Goal: Transaction & Acquisition: Purchase product/service

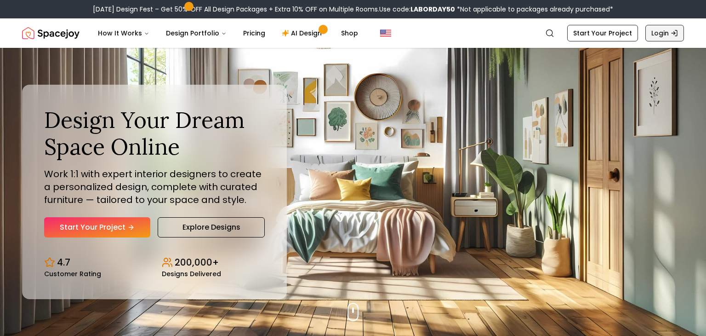
click at [658, 32] on link "Login" at bounding box center [665, 33] width 39 height 17
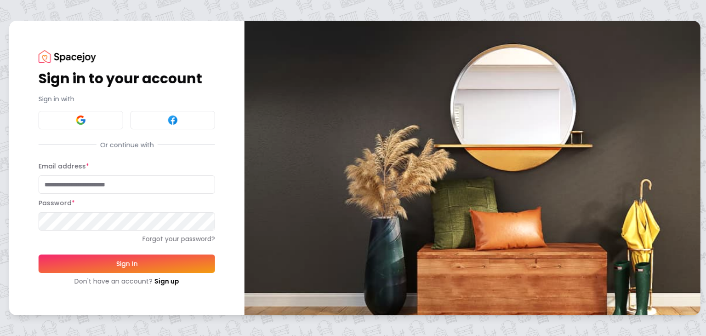
type input "**********"
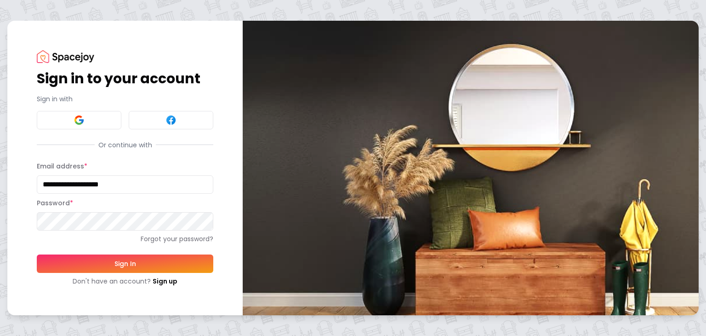
click at [121, 265] on button "Sign In" at bounding box center [125, 263] width 177 height 18
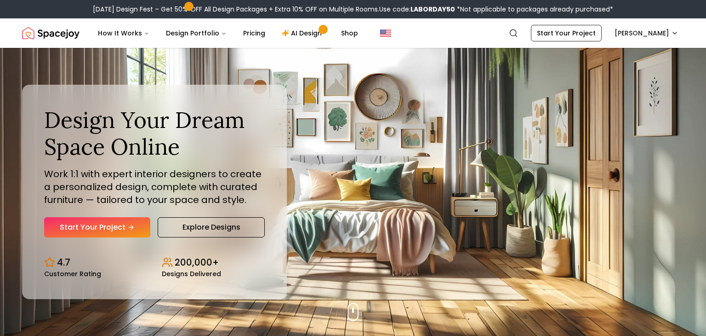
click at [219, 229] on link "Explore Designs" at bounding box center [211, 227] width 107 height 20
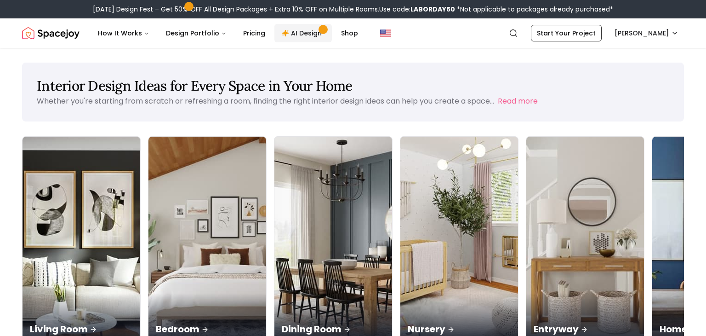
click at [292, 32] on link "AI Design" at bounding box center [303, 33] width 57 height 18
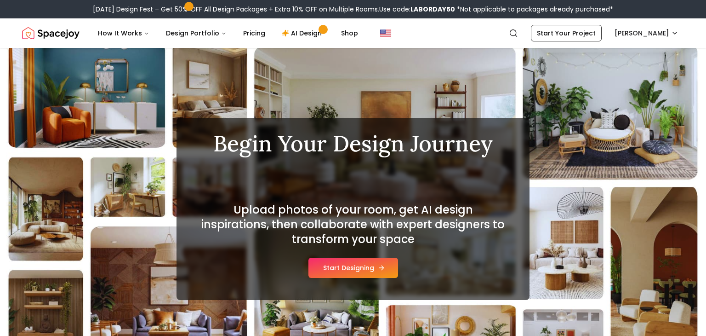
click at [358, 267] on button "Start Designing" at bounding box center [354, 268] width 90 height 20
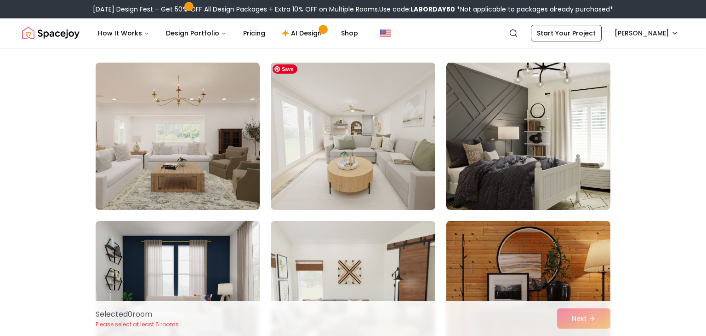
scroll to position [68, 0]
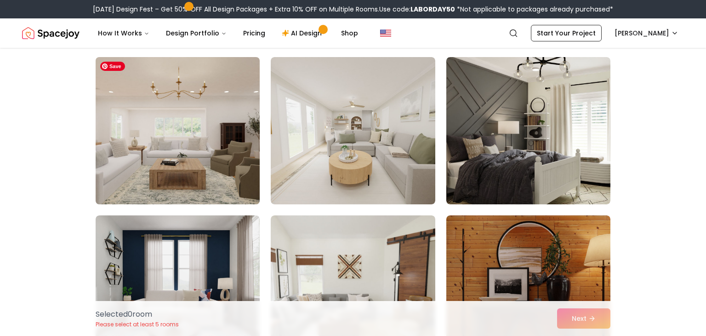
click at [215, 146] on img at bounding box center [178, 130] width 172 height 155
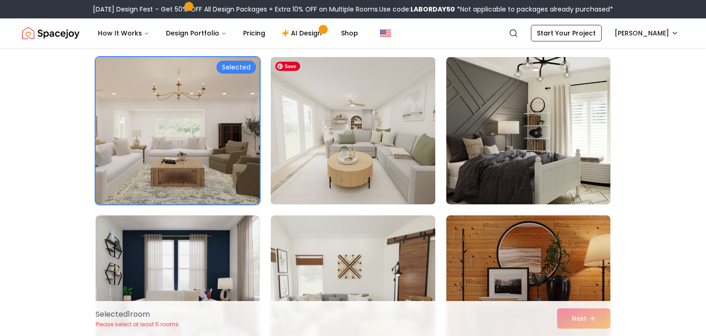
click at [358, 145] on img at bounding box center [353, 130] width 172 height 155
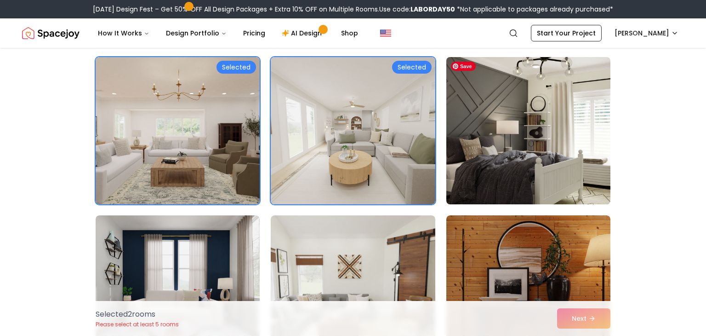
click at [495, 138] on img at bounding box center [528, 130] width 172 height 155
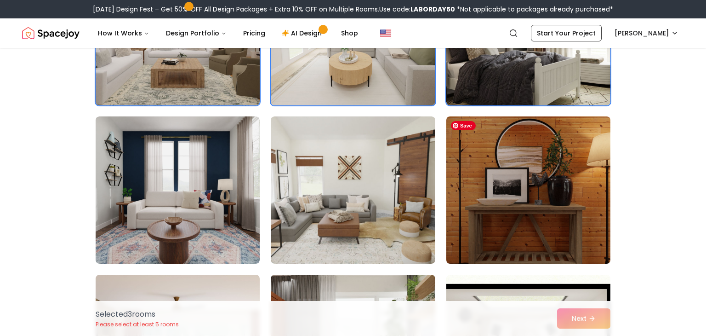
scroll to position [171, 0]
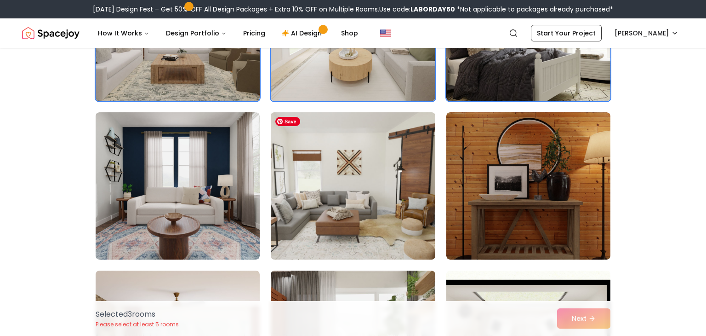
click at [381, 164] on img at bounding box center [353, 186] width 172 height 155
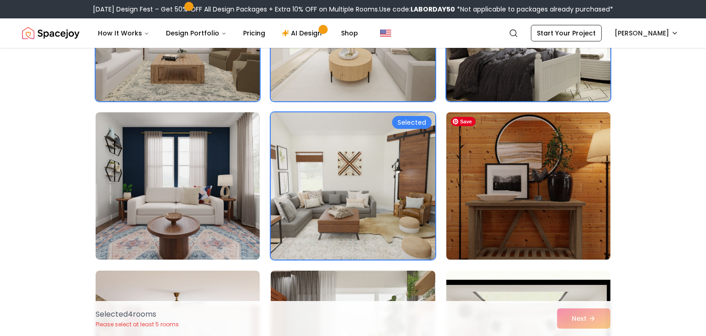
click at [496, 172] on img at bounding box center [528, 186] width 172 height 155
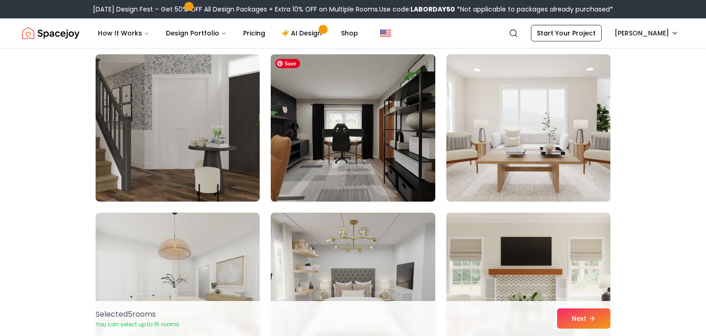
scroll to position [549, 0]
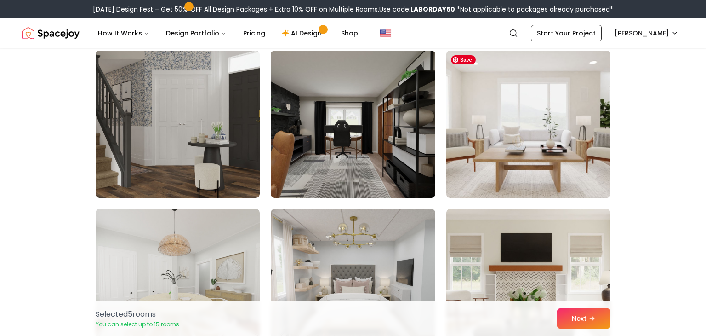
click at [497, 147] on img at bounding box center [528, 124] width 172 height 155
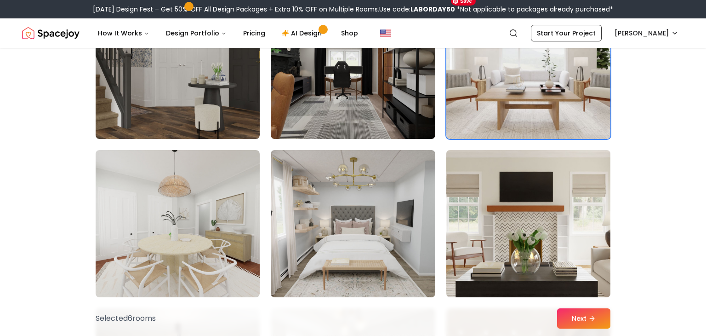
scroll to position [615, 0]
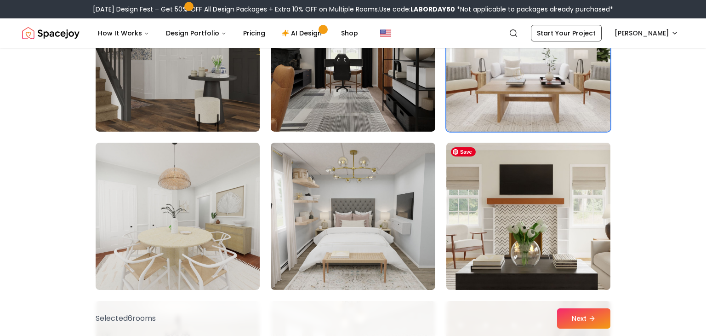
click at [494, 194] on img at bounding box center [528, 216] width 172 height 155
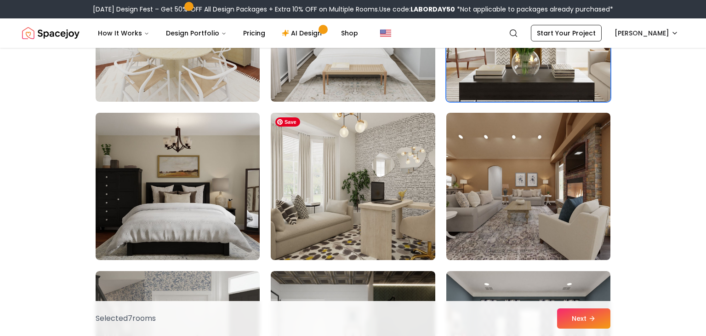
scroll to position [813, 0]
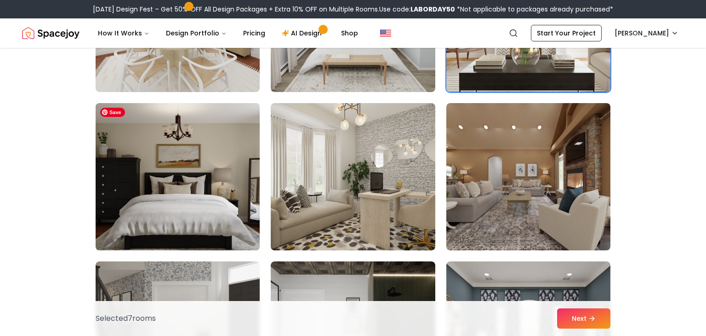
click at [212, 184] on img at bounding box center [178, 176] width 172 height 155
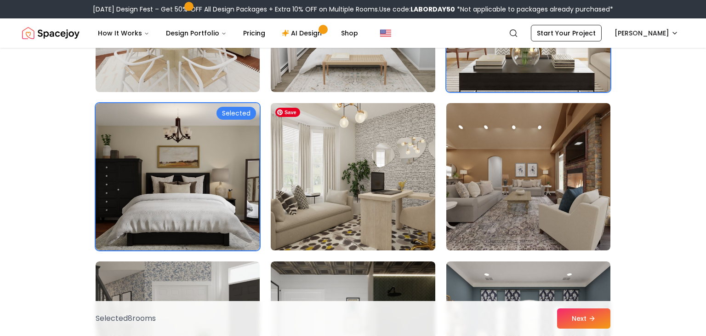
click at [321, 183] on img at bounding box center [353, 176] width 172 height 155
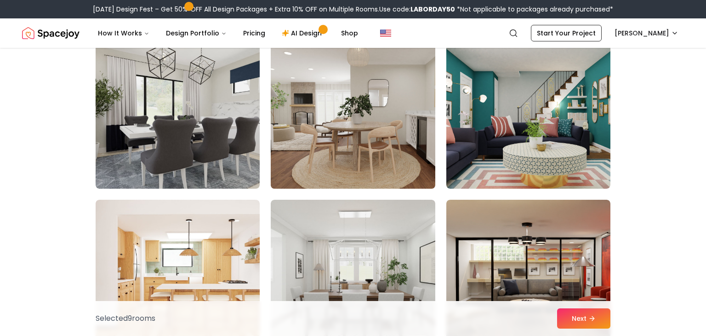
scroll to position [1503, 0]
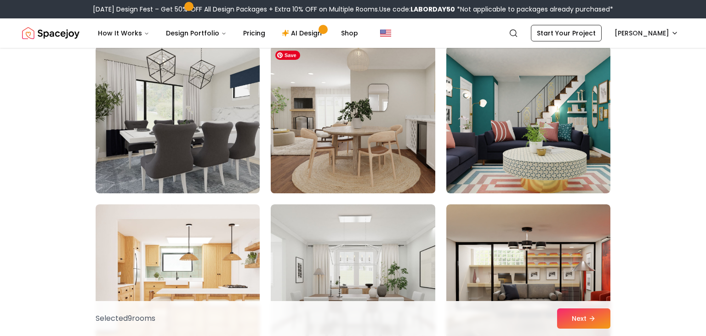
click at [368, 123] on img at bounding box center [353, 119] width 172 height 155
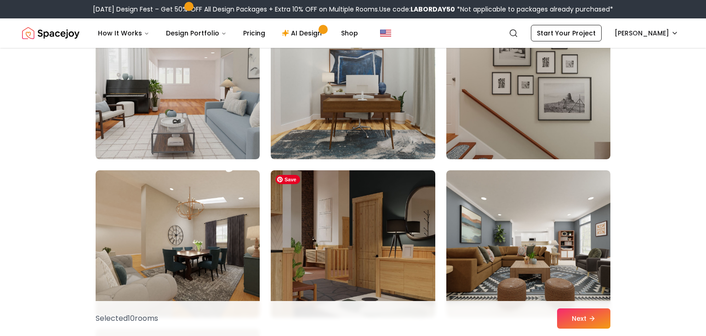
scroll to position [1957, 0]
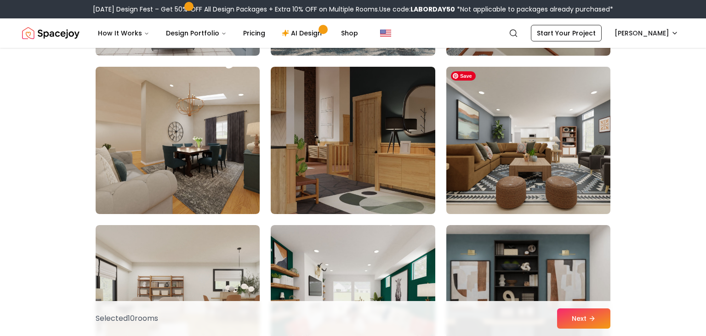
click at [567, 157] on img at bounding box center [528, 140] width 172 height 155
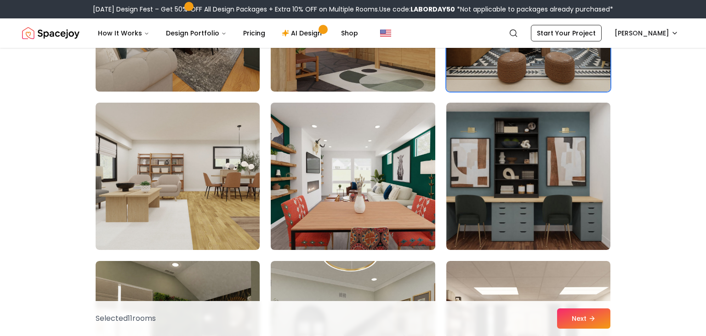
scroll to position [2082, 0]
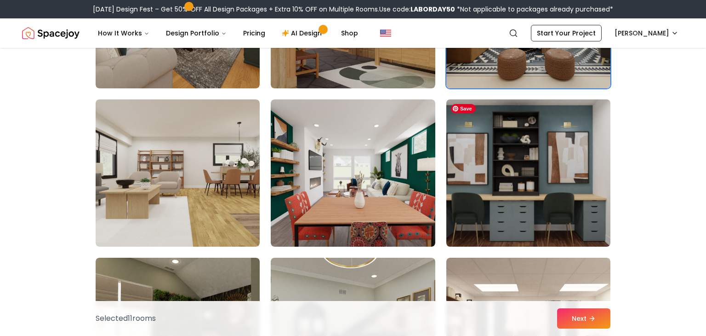
click at [522, 188] on img at bounding box center [528, 173] width 172 height 155
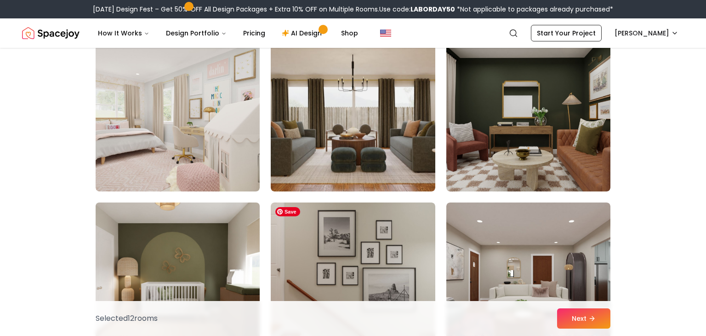
scroll to position [2691, 0]
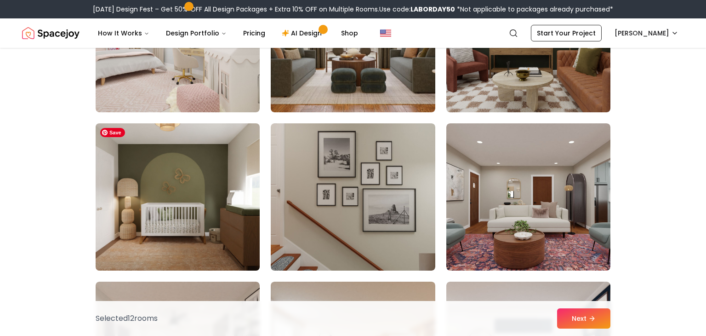
click at [182, 218] on img at bounding box center [178, 197] width 172 height 155
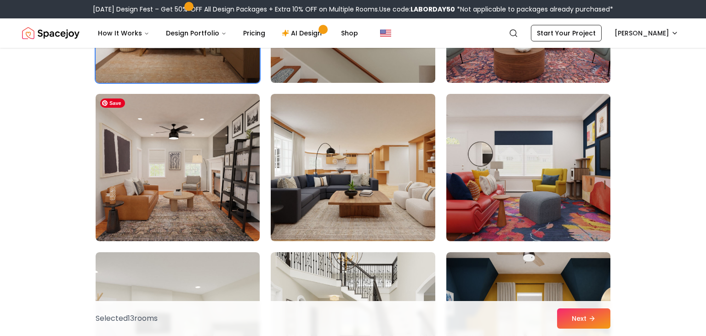
scroll to position [2884, 0]
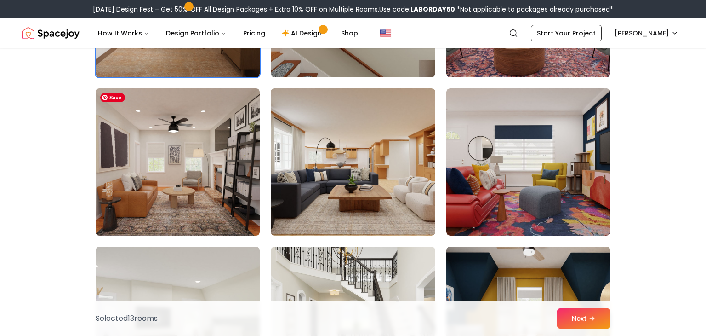
click at [186, 176] on img at bounding box center [178, 162] width 172 height 155
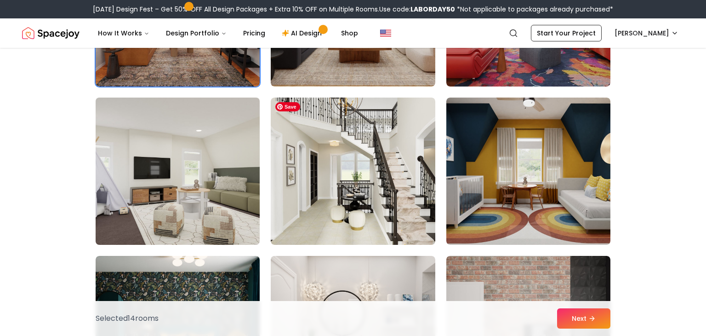
scroll to position [3039, 0]
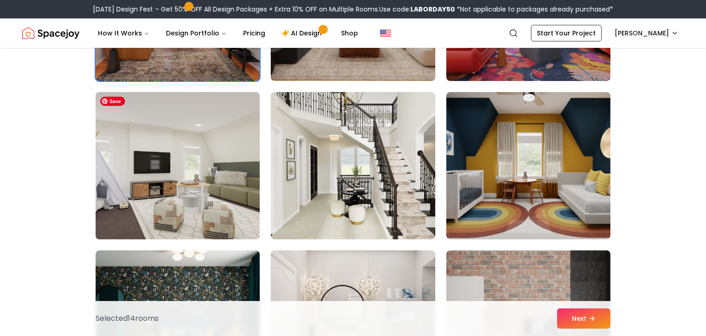
click at [201, 183] on img at bounding box center [178, 165] width 172 height 155
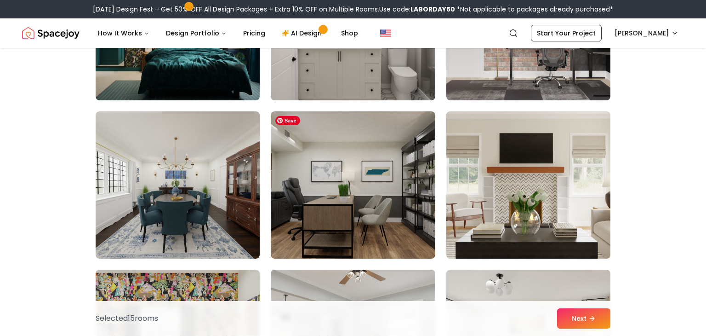
scroll to position [3340, 0]
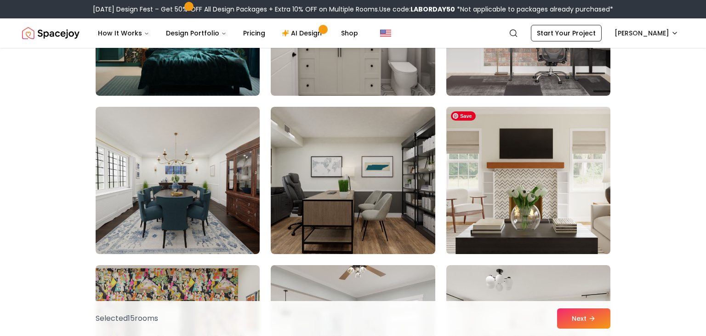
click at [555, 172] on img at bounding box center [528, 180] width 172 height 155
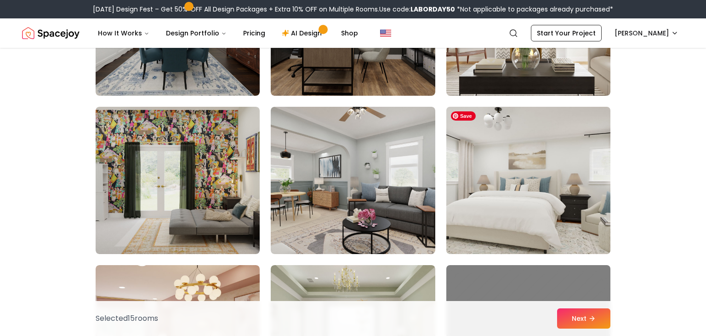
scroll to position [3495, 0]
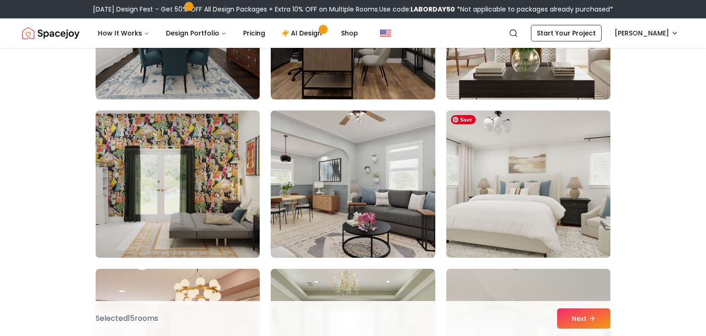
click at [533, 185] on img at bounding box center [528, 184] width 172 height 155
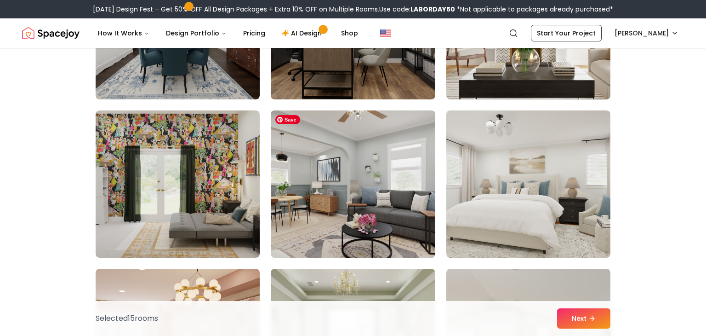
click at [373, 196] on img at bounding box center [353, 184] width 172 height 155
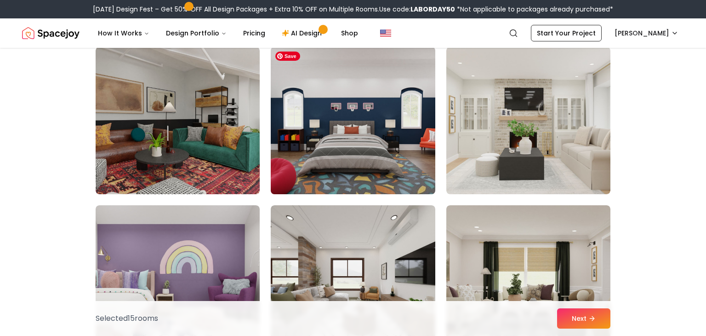
scroll to position [3900, 0]
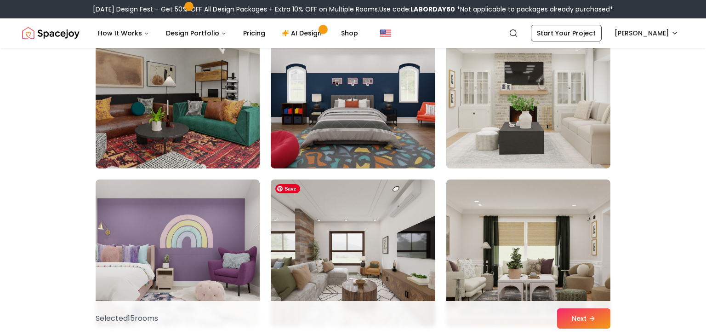
click at [348, 220] on img at bounding box center [353, 253] width 172 height 155
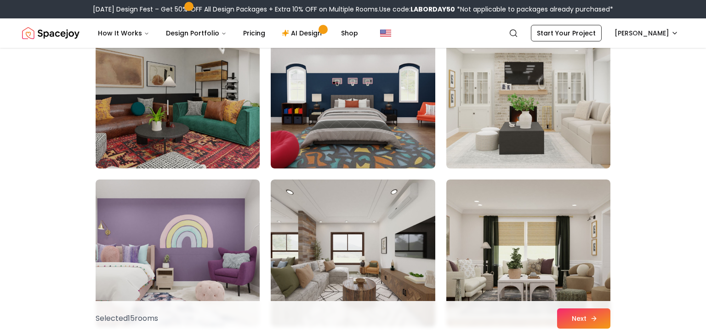
click at [585, 324] on button "Next" at bounding box center [583, 318] width 53 height 20
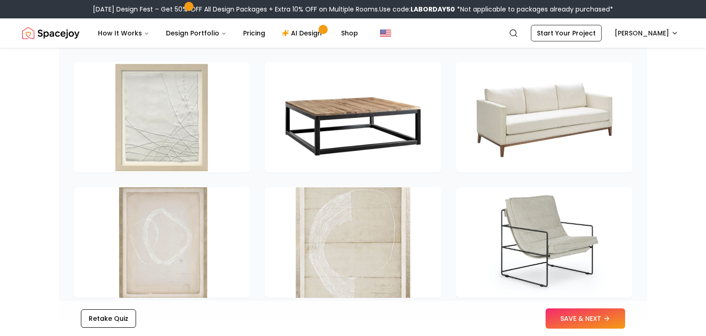
scroll to position [1278, 0]
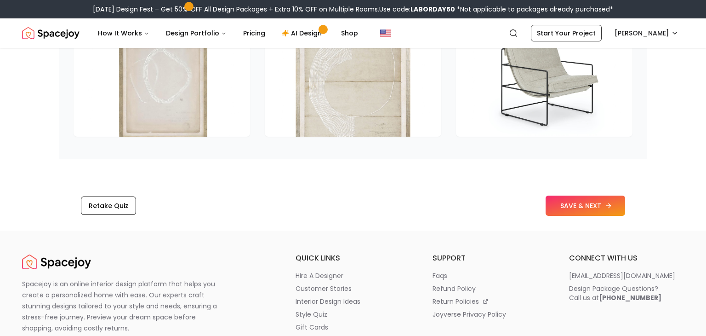
click at [571, 216] on button "SAVE & NEXT" at bounding box center [586, 205] width 80 height 20
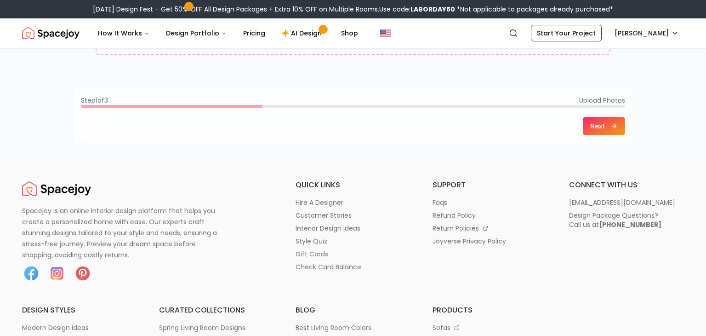
scroll to position [433, 0]
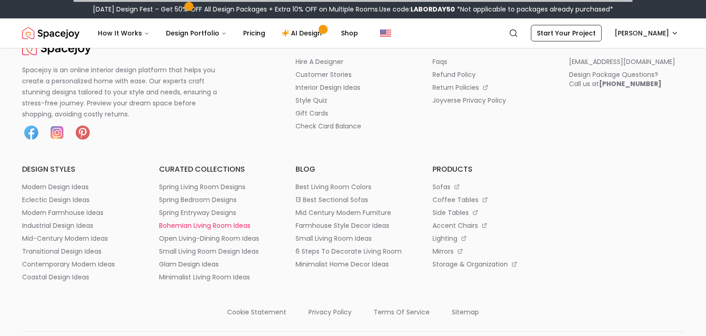
click at [196, 225] on p "bohemian living room ideas" at bounding box center [205, 225] width 92 height 9
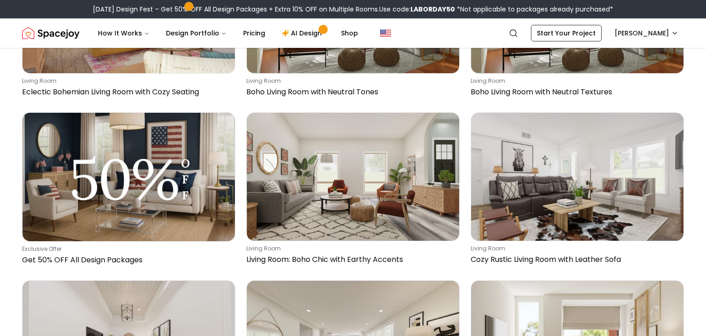
scroll to position [187, 0]
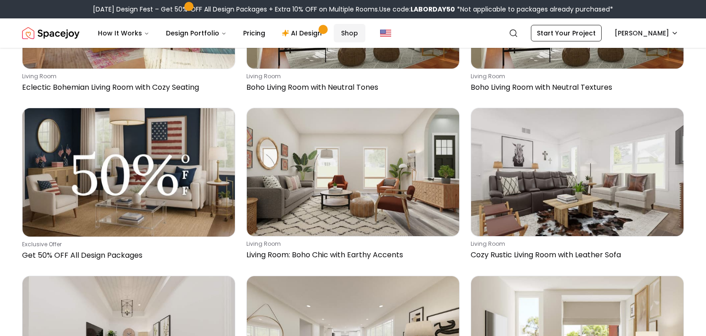
click at [344, 34] on link "Shop" at bounding box center [350, 33] width 32 height 18
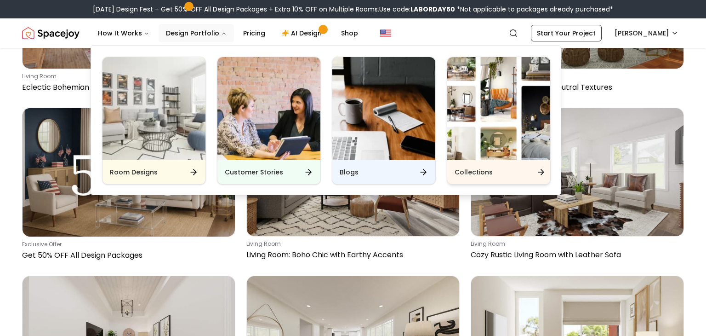
click at [487, 171] on h6 "Collections" at bounding box center [474, 171] width 38 height 9
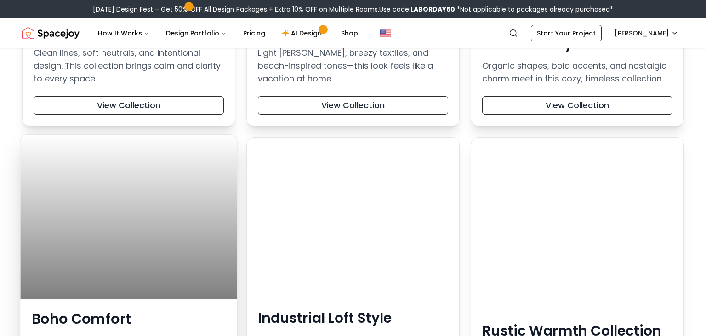
scroll to position [413, 0]
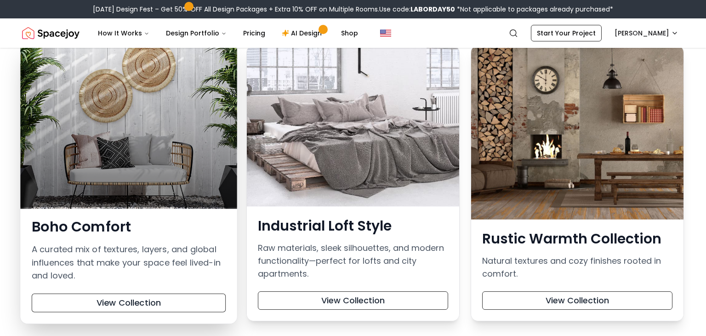
click at [143, 183] on div at bounding box center [128, 125] width 217 height 164
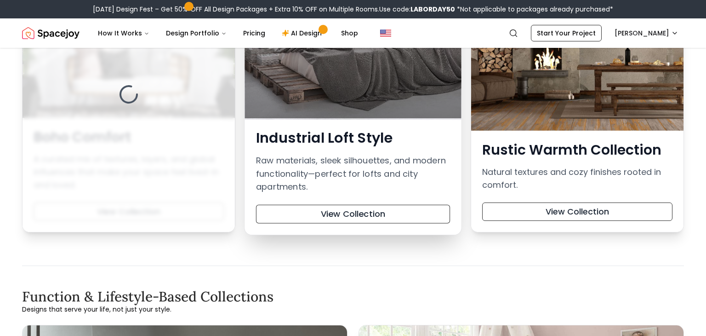
scroll to position [528, 0]
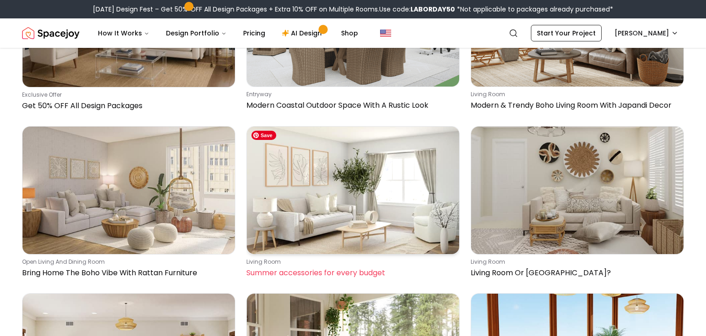
scroll to position [338, 0]
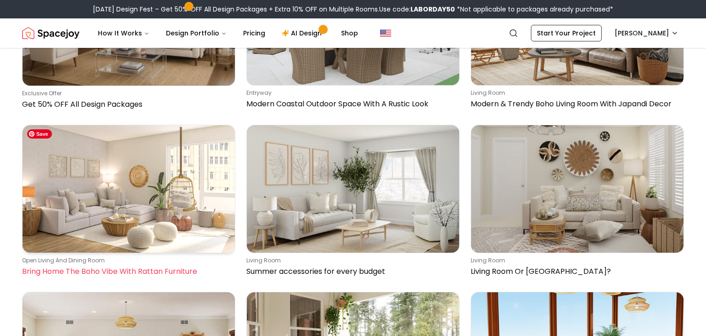
click at [105, 165] on img at bounding box center [129, 188] width 212 height 127
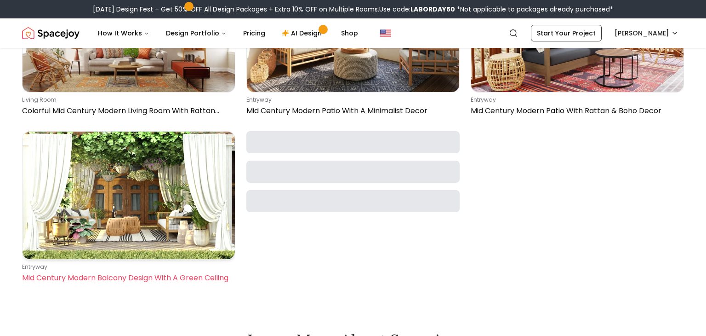
scroll to position [786, 0]
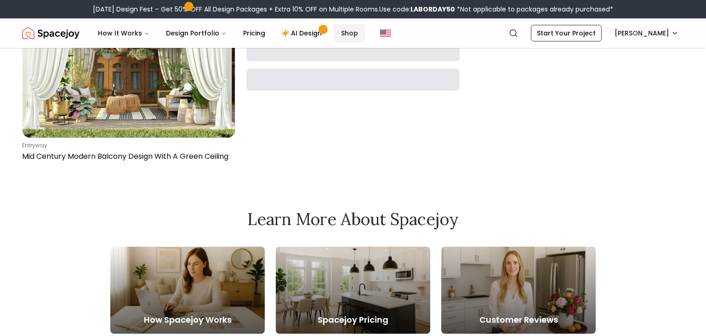
click at [343, 30] on link "Shop" at bounding box center [350, 33] width 32 height 18
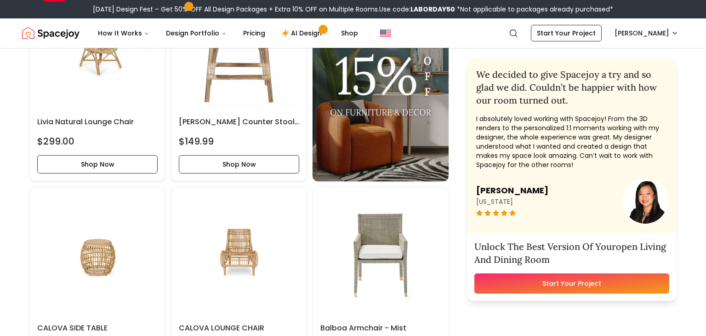
scroll to position [2504, 0]
